Goal: Communication & Community: Answer question/provide support

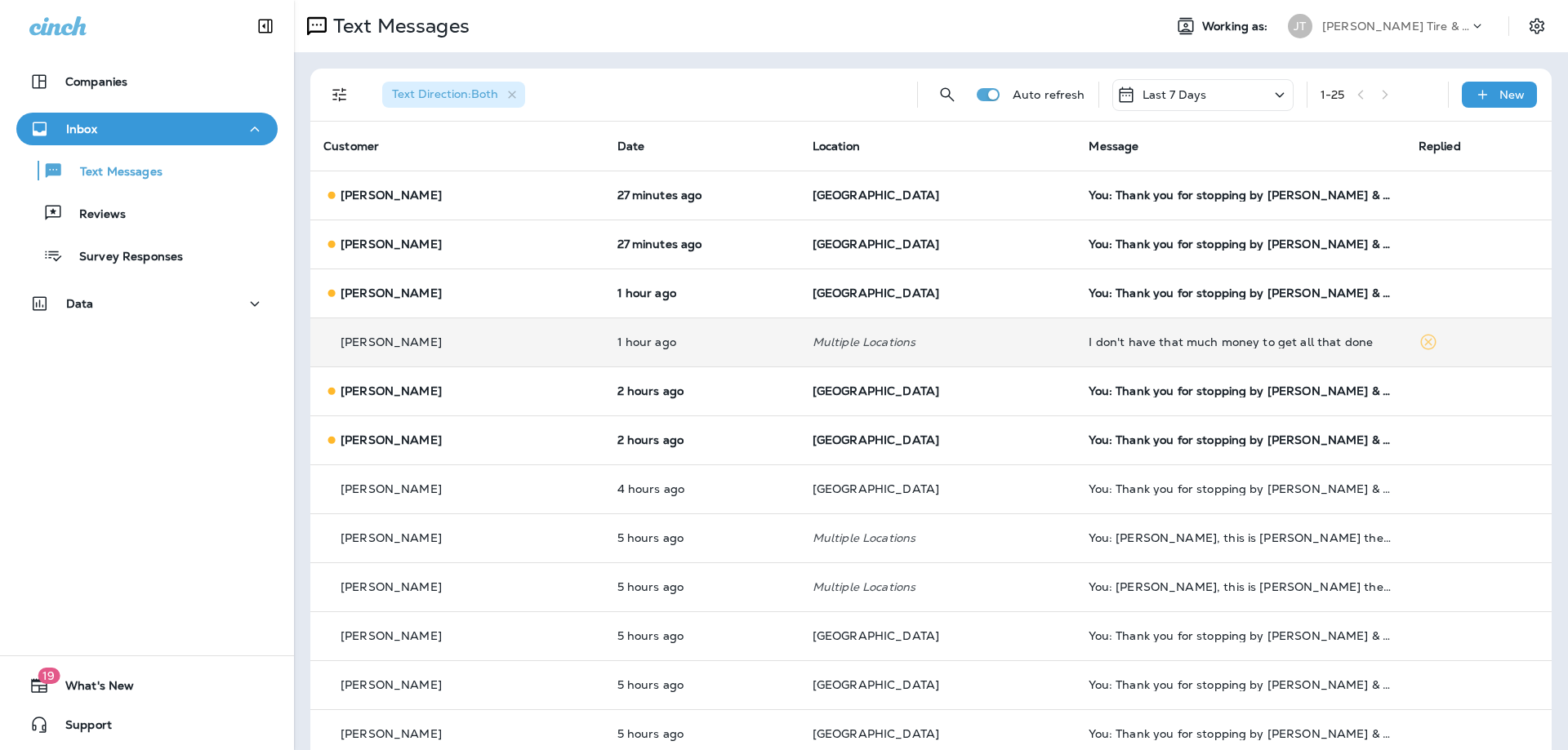
click at [530, 344] on div "[PERSON_NAME]" at bounding box center [457, 343] width 268 height 18
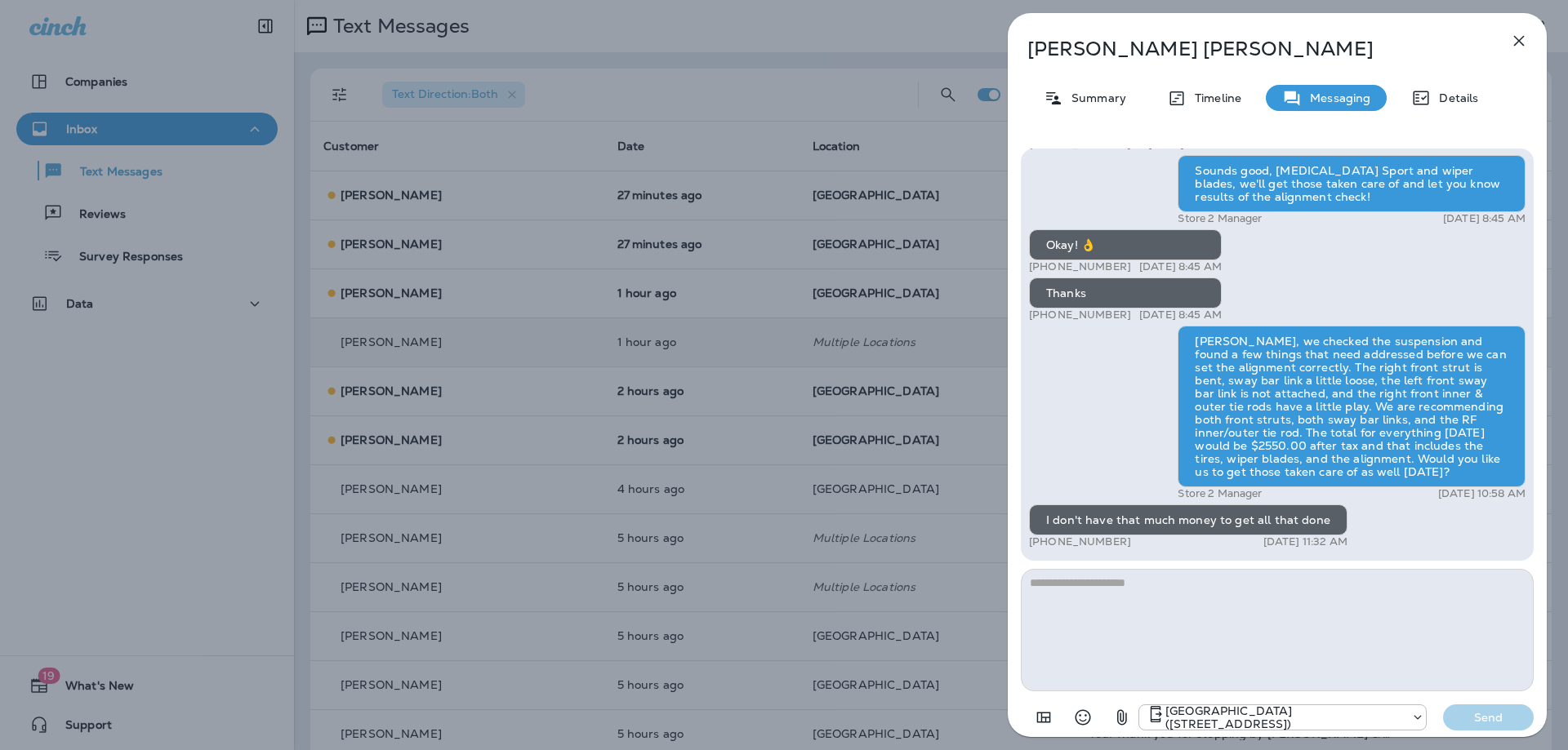
click at [1181, 608] on textarea at bounding box center [1277, 631] width 512 height 123
type textarea "**********"
click at [1479, 723] on p "Send" at bounding box center [1489, 718] width 68 height 15
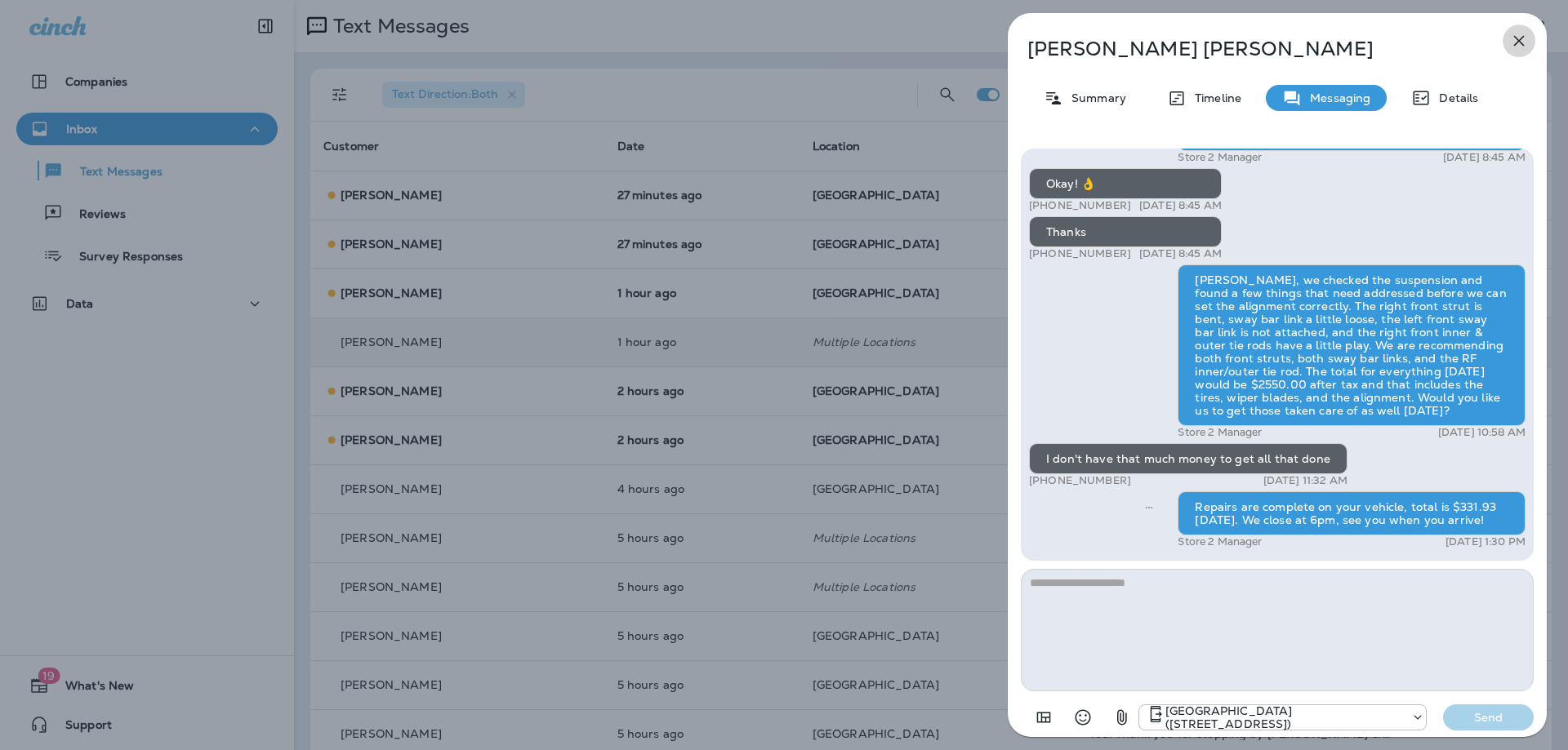
click at [1518, 42] on icon "button" at bounding box center [1520, 41] width 11 height 11
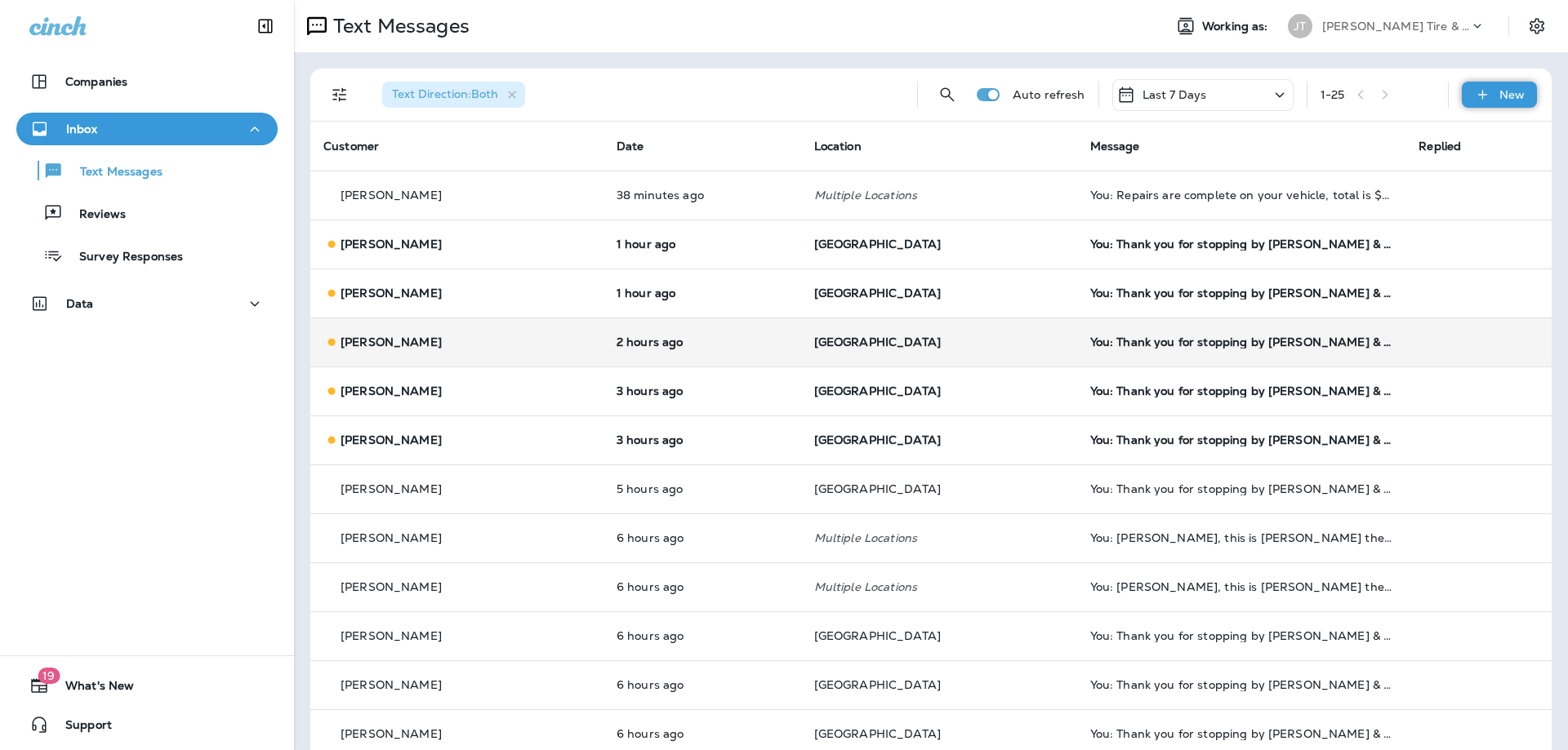
click at [1496, 95] on div "New" at bounding box center [1500, 95] width 75 height 26
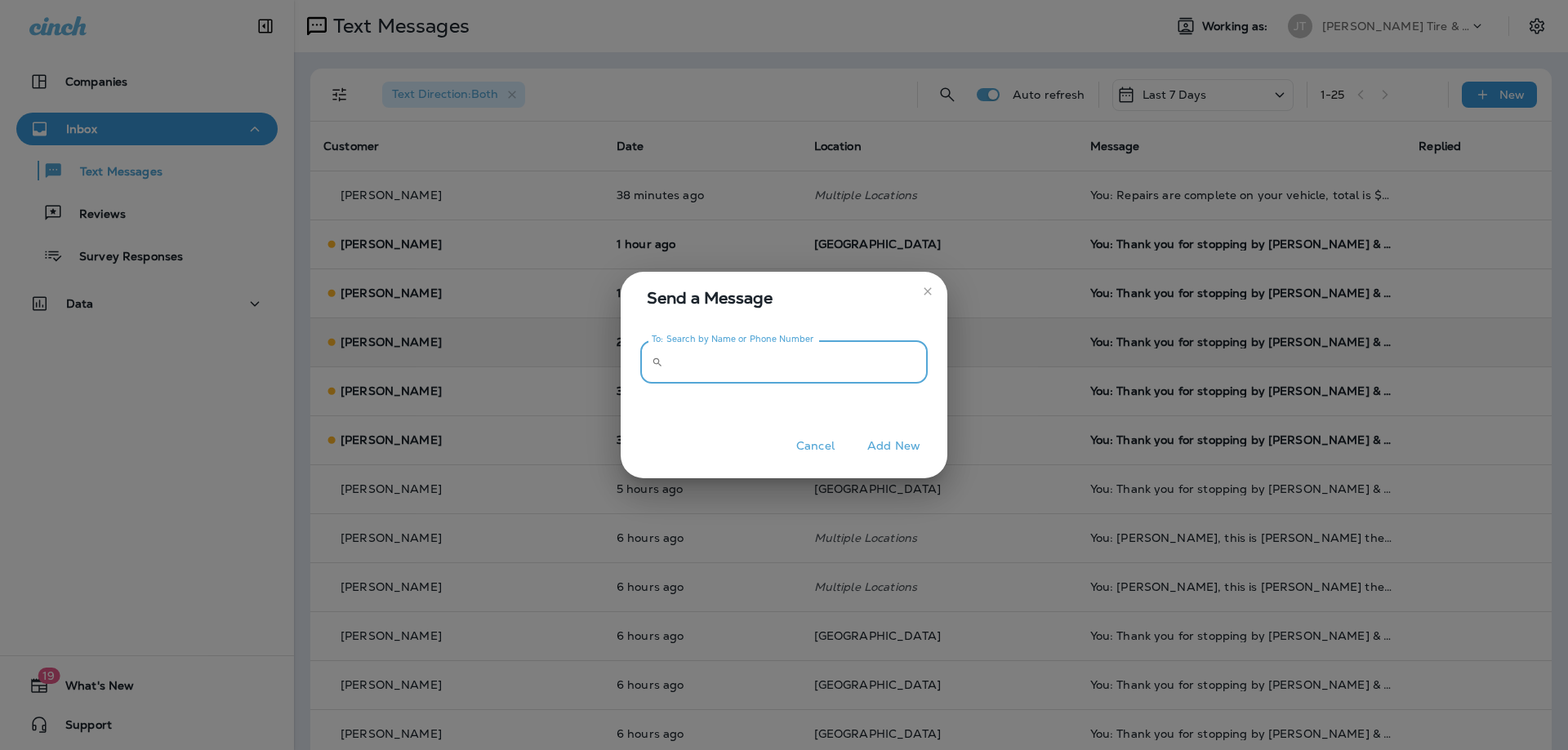
click at [856, 360] on input "To: Search by Name or Phone Number" at bounding box center [798, 361] width 258 height 43
click at [820, 442] on button "Cancel" at bounding box center [815, 446] width 61 height 25
